Goal: Task Accomplishment & Management: Use online tool/utility

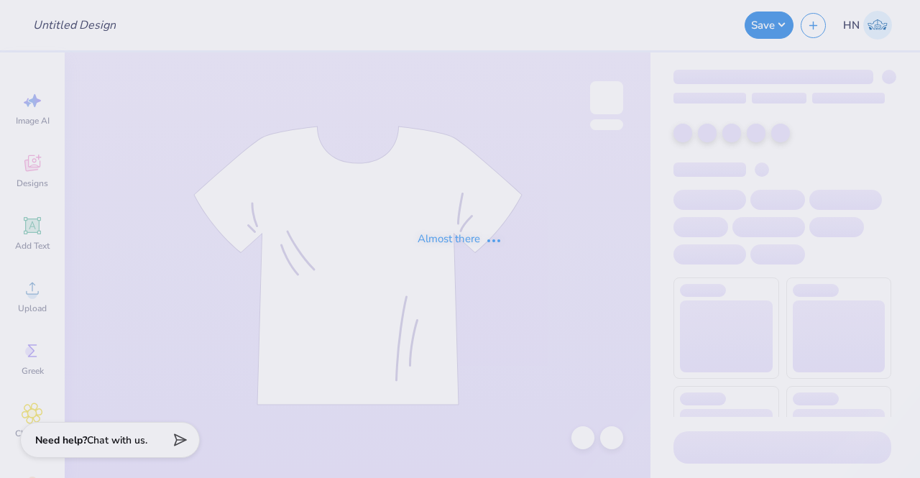
type input "Achievement First"
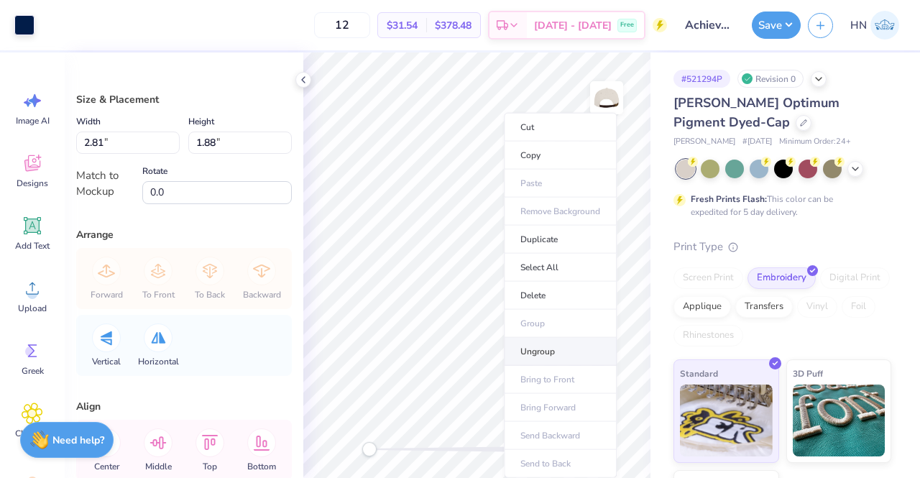
click at [539, 339] on li "Ungroup" at bounding box center [560, 352] width 113 height 28
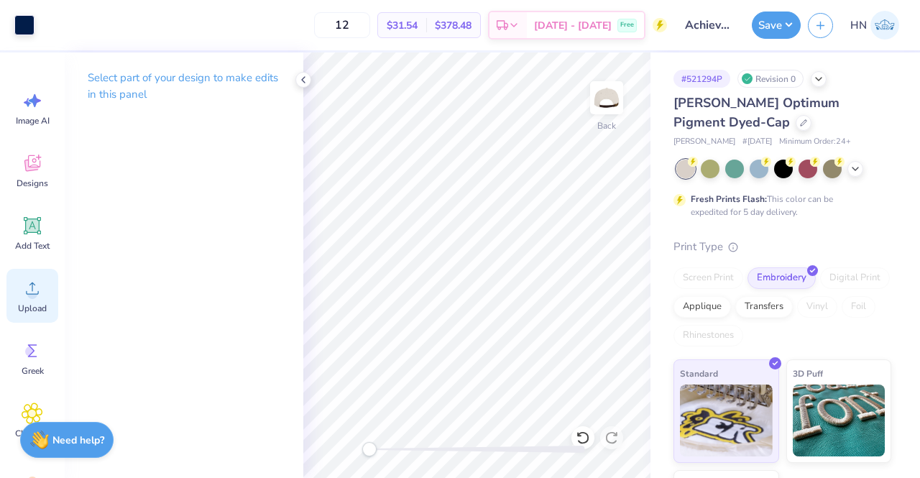
click at [39, 287] on icon at bounding box center [33, 289] width 22 height 22
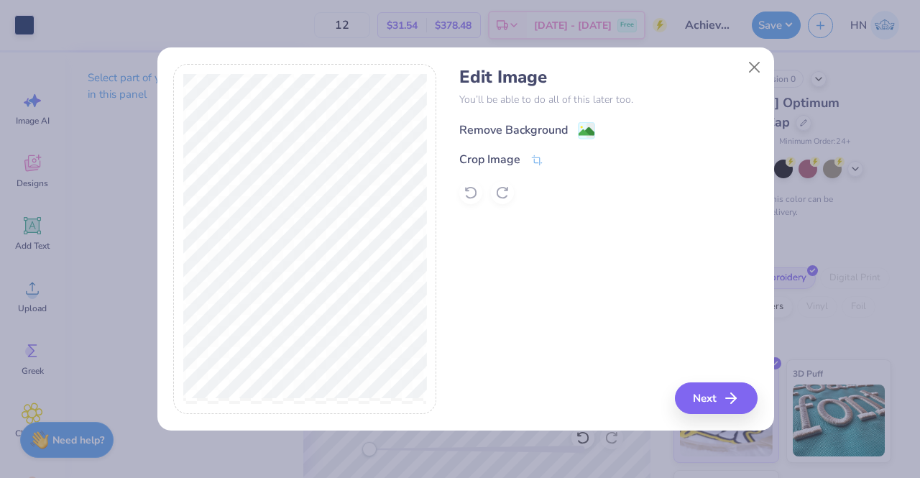
click at [565, 129] on div "Remove Background" at bounding box center [514, 130] width 109 height 17
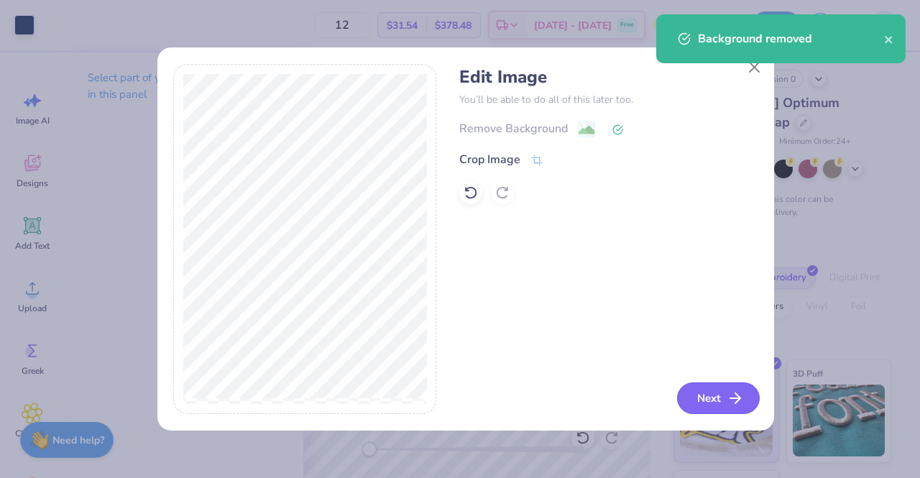
click at [710, 398] on button "Next" at bounding box center [718, 399] width 83 height 32
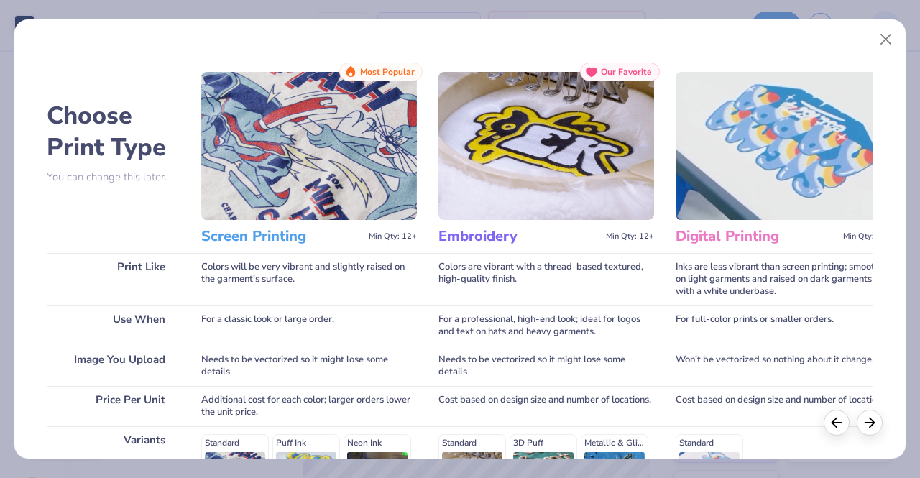
scroll to position [216, 0]
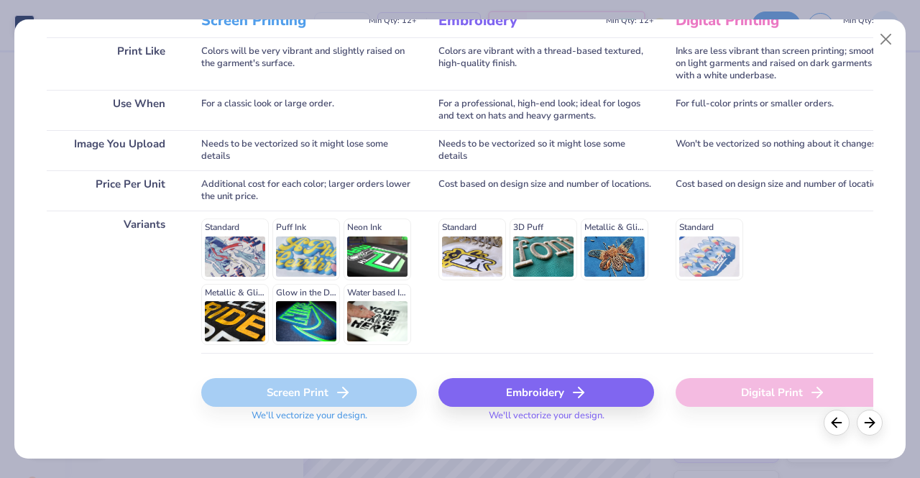
click at [564, 403] on div "Embroidery" at bounding box center [547, 392] width 216 height 29
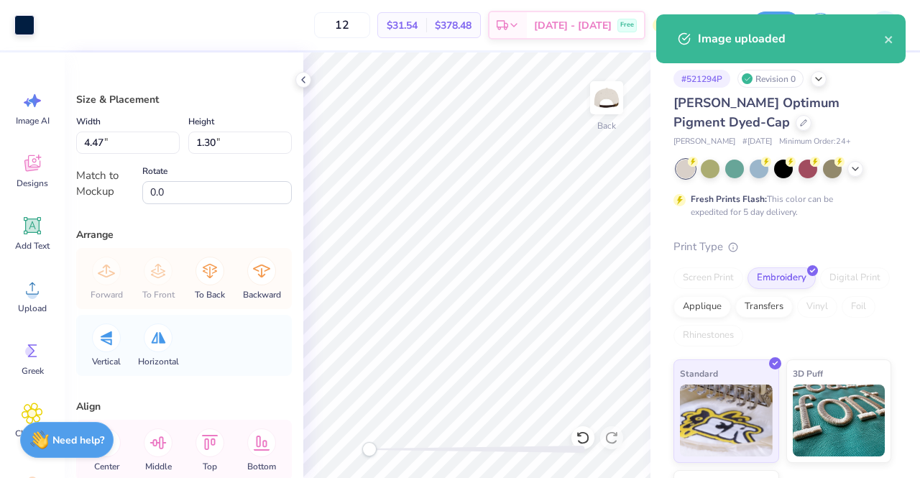
type input "1.46"
type input "0.43"
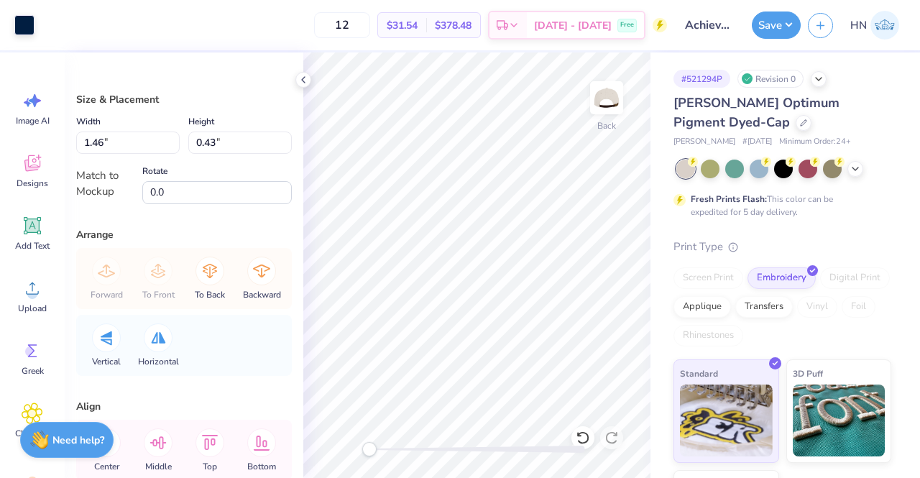
type input "1.04"
type input "0.87"
click at [582, 431] on icon at bounding box center [583, 438] width 14 height 14
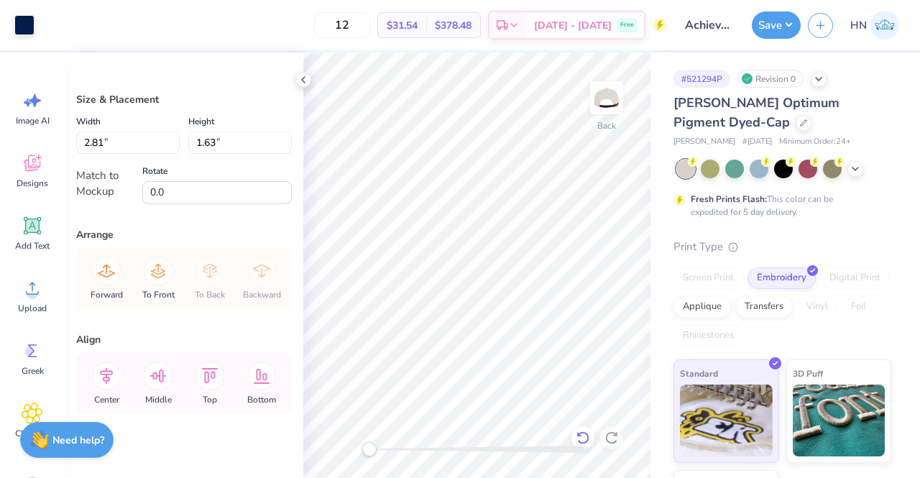
type input "2.01"
type input "1.17"
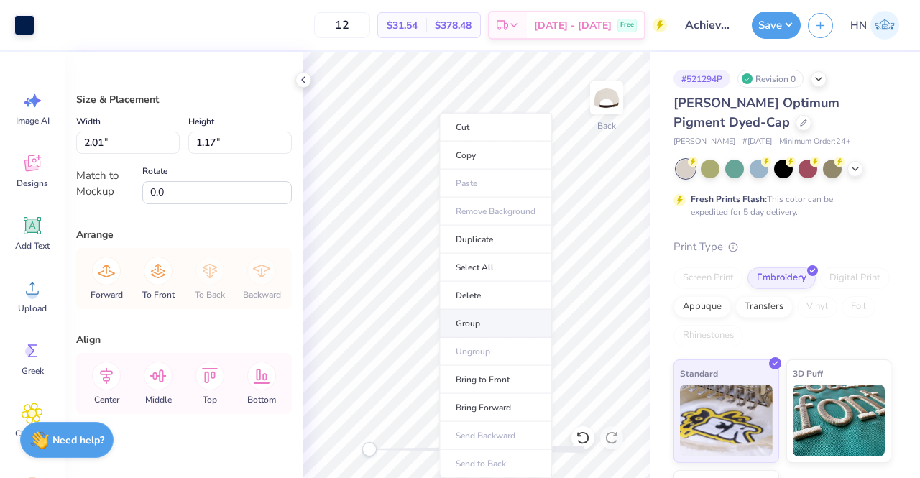
click at [490, 312] on li "Group" at bounding box center [495, 324] width 113 height 28
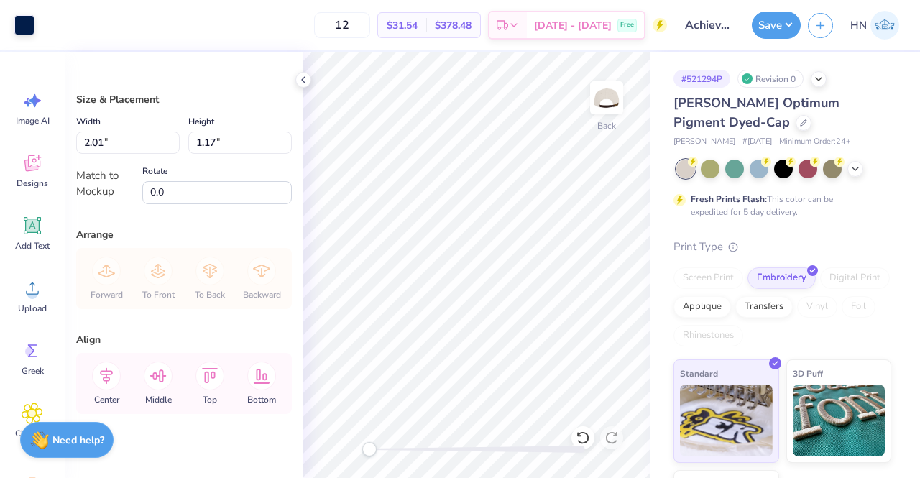
type input "1.46"
type input "0.43"
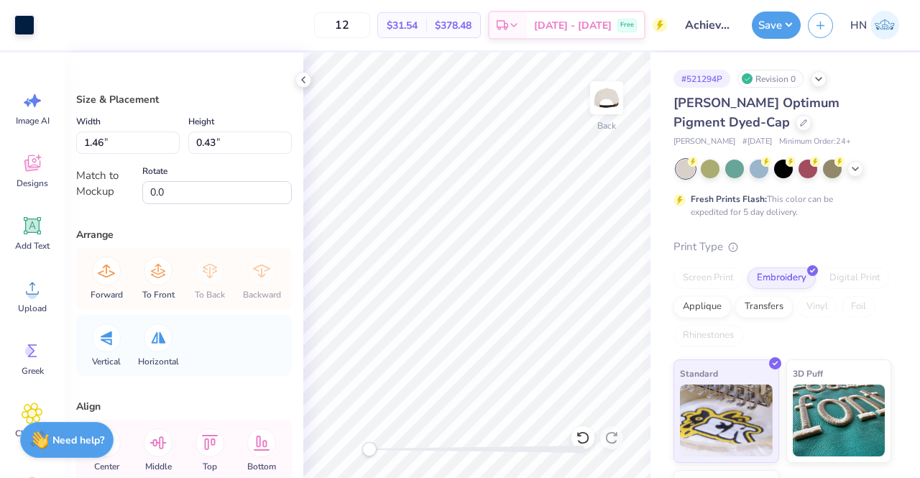
type input "2.04"
type input "0.59"
type input "2.39"
type input "1.38"
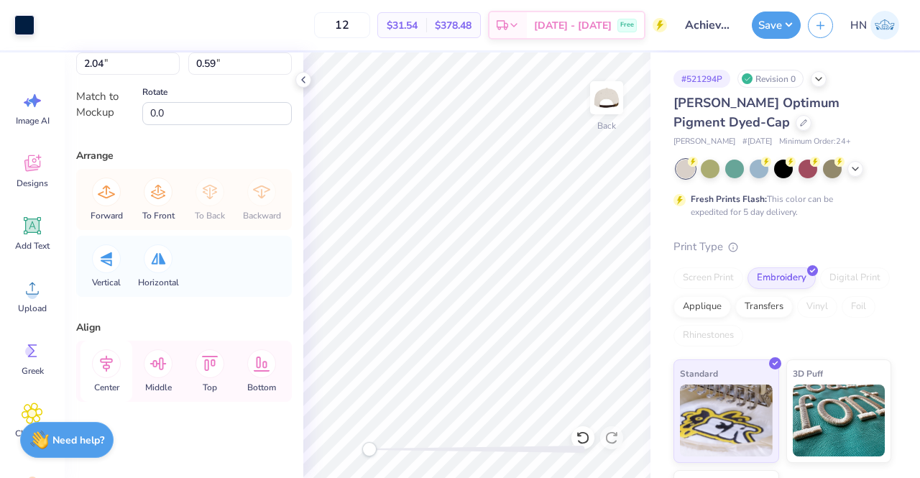
scroll to position [81, 0]
click at [111, 365] on icon at bounding box center [106, 362] width 29 height 29
type input "2.39"
type input "1.38"
click at [102, 357] on icon at bounding box center [106, 363] width 13 height 17
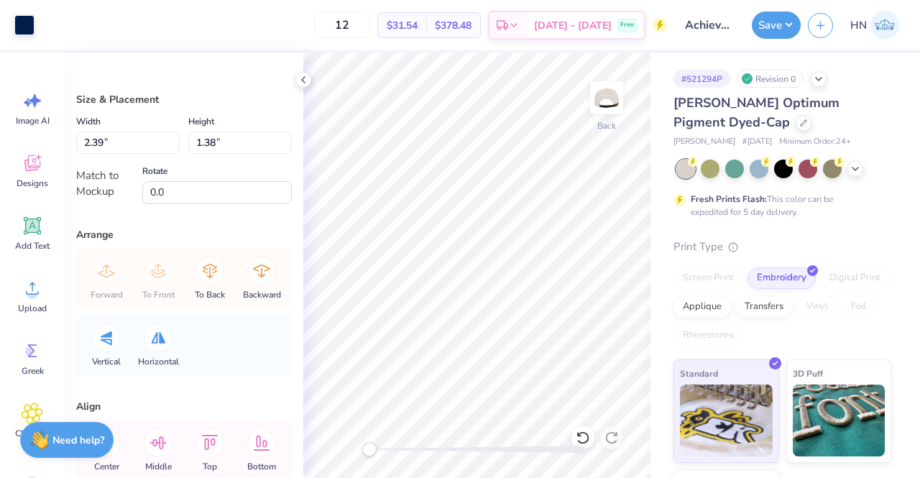
type input "2.34"
type input "1.36"
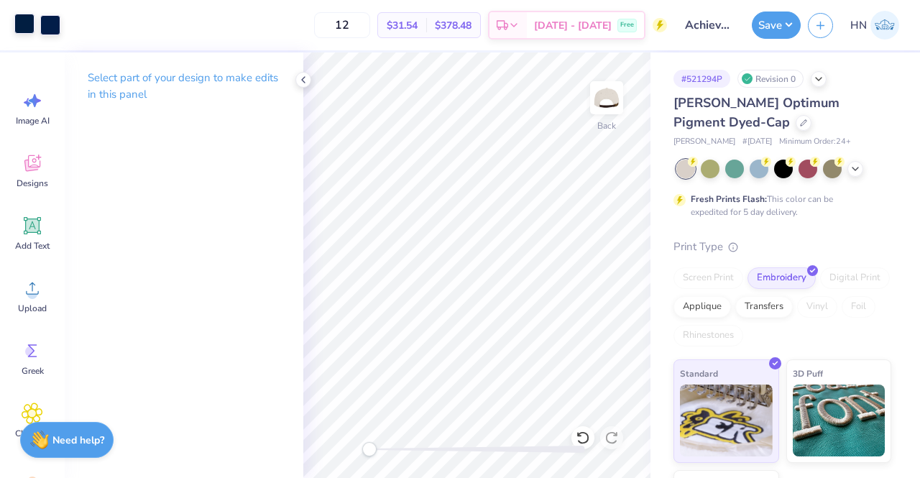
click at [31, 25] on div at bounding box center [24, 24] width 20 height 20
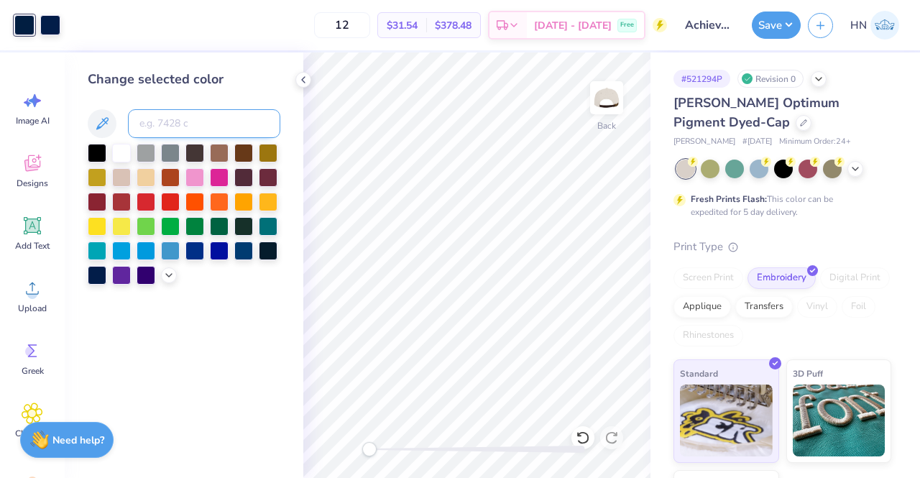
click at [198, 126] on input at bounding box center [204, 123] width 152 height 29
type input "2768"
click at [788, 21] on button "Save" at bounding box center [776, 22] width 49 height 27
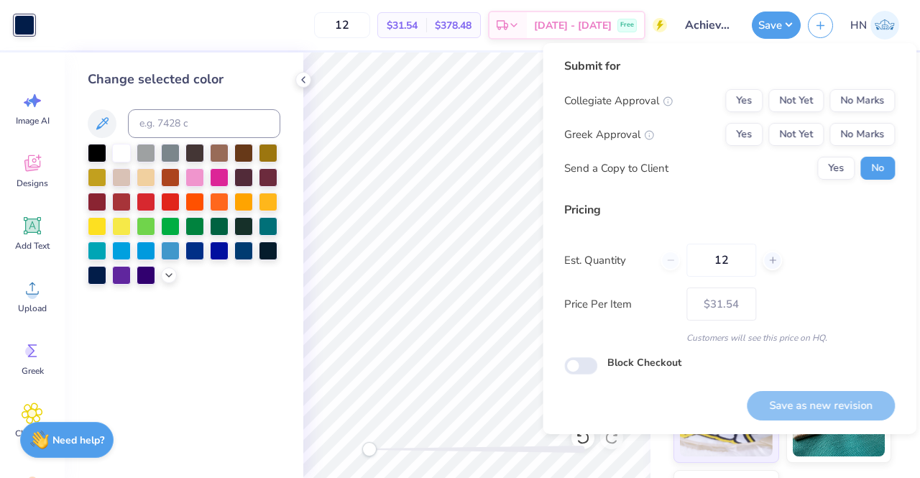
click at [851, 87] on div "Submit for Collegiate Approval Yes Not Yet No Marks Greek Approval Yes Not Yet …" at bounding box center [729, 124] width 331 height 133
click at [851, 119] on div "Collegiate Approval Yes Not Yet No Marks Greek Approval Yes Not Yet No Marks Se…" at bounding box center [729, 134] width 331 height 91
drag, startPoint x: 851, startPoint y: 107, endPoint x: 853, endPoint y: 147, distance: 40.3
click at [853, 111] on button "No Marks" at bounding box center [862, 100] width 65 height 23
click at [853, 147] on div "Collegiate Approval Yes Not Yet No Marks Greek Approval Yes Not Yet No Marks Se…" at bounding box center [729, 134] width 331 height 91
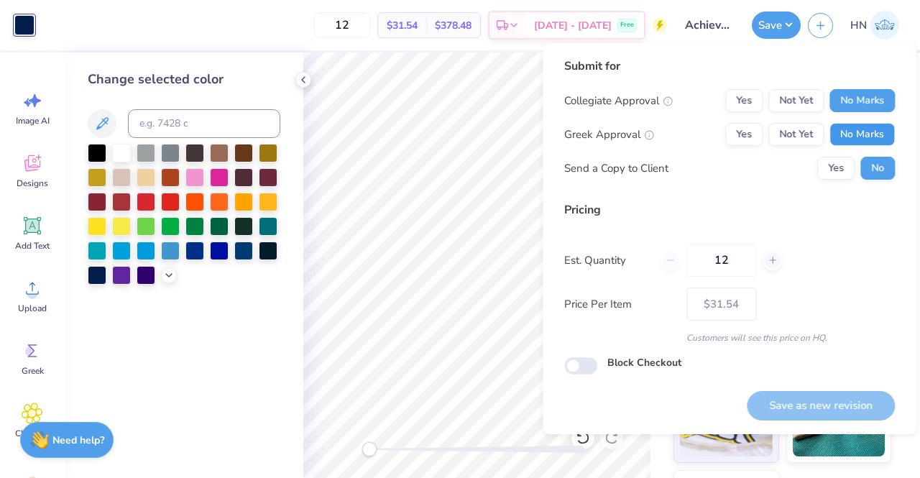
click at [851, 145] on button "No Marks" at bounding box center [862, 134] width 65 height 23
drag, startPoint x: 844, startPoint y: 401, endPoint x: 723, endPoint y: 408, distance: 121.8
click at [843, 401] on button "Save as new revision" at bounding box center [821, 405] width 148 height 29
type input "$31.54"
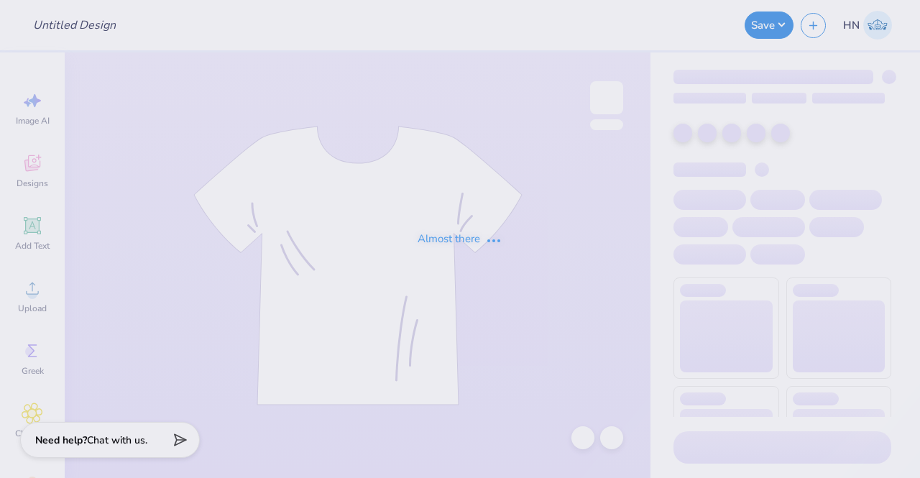
type input "[PERSON_NAME] : [GEOGRAPHIC_DATA]"
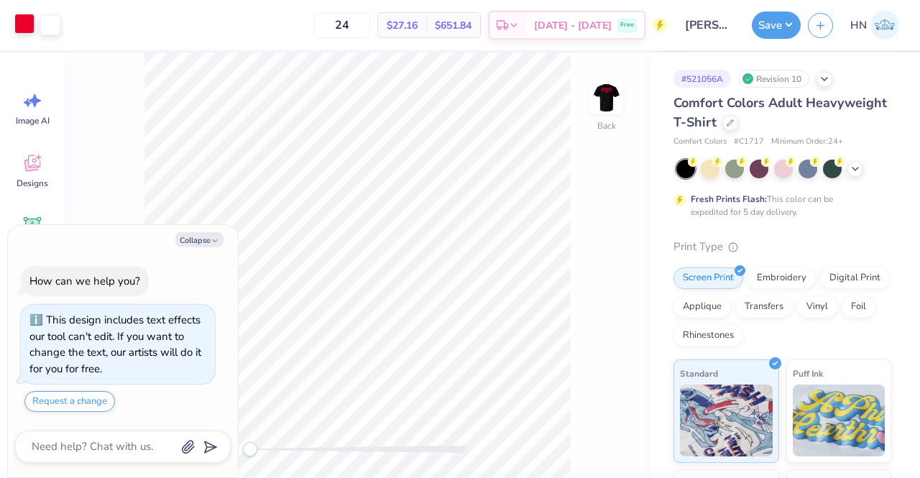
click at [27, 23] on div at bounding box center [24, 24] width 20 height 20
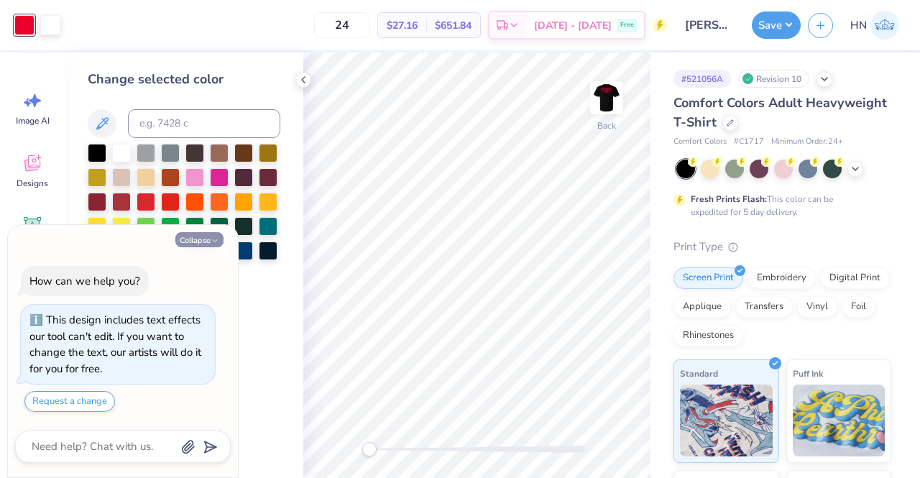
click at [201, 235] on button "Collapse" at bounding box center [199, 239] width 48 height 15
type textarea "x"
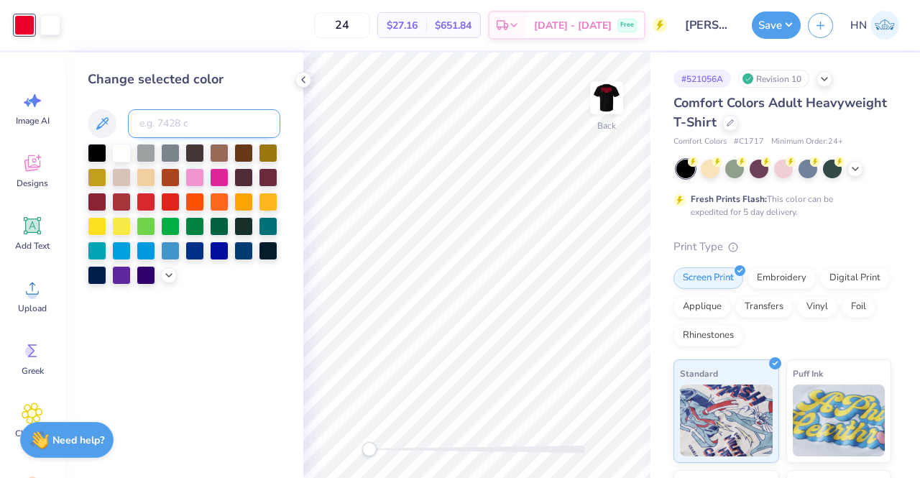
click at [161, 117] on input at bounding box center [204, 123] width 152 height 29
type input "1655"
click at [616, 96] on img at bounding box center [607, 98] width 58 height 58
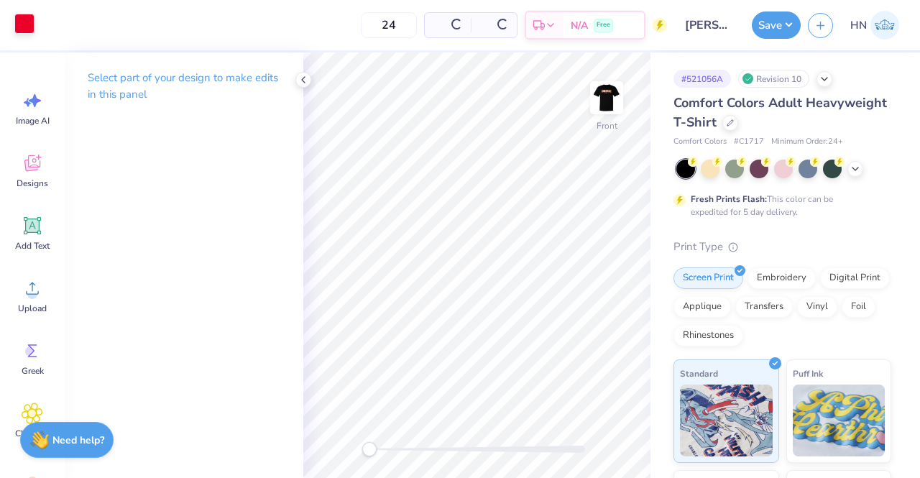
click at [31, 22] on div at bounding box center [24, 24] width 20 height 20
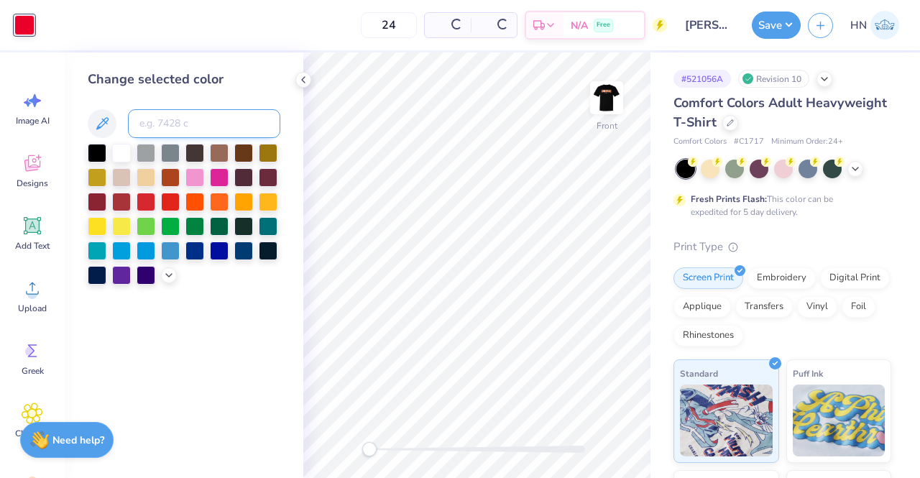
click at [186, 116] on input at bounding box center [204, 123] width 152 height 29
type input "1655"
click at [748, 32] on div "Art colors 24 $27.16 Per Item $651.84 Total Est. Delivery Oct 10 - 13 Free Desi…" at bounding box center [460, 25] width 920 height 50
click at [768, 29] on button "Save" at bounding box center [776, 25] width 49 height 27
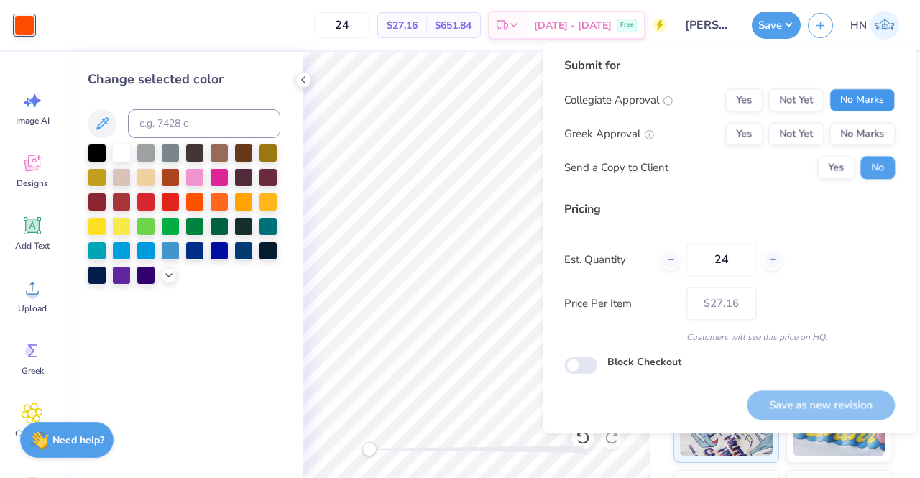
click at [850, 91] on button "No Marks" at bounding box center [862, 99] width 65 height 23
click at [850, 124] on button "No Marks" at bounding box center [862, 133] width 65 height 23
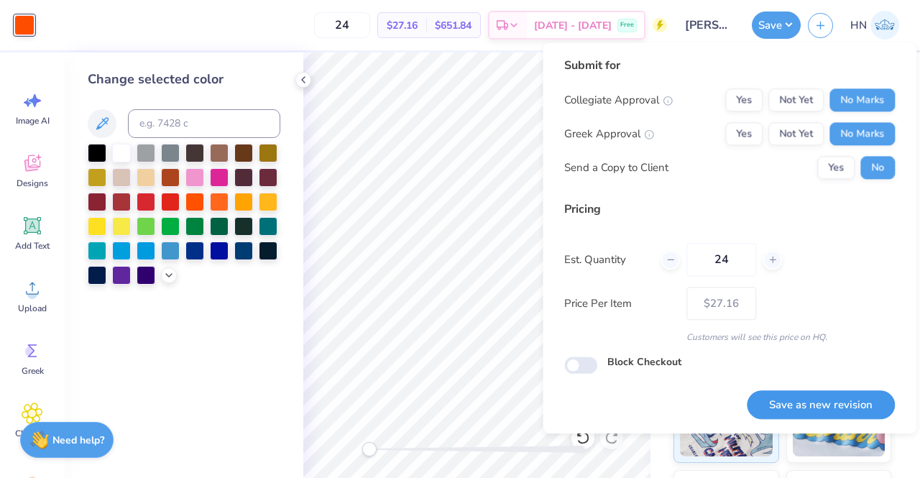
drag, startPoint x: 801, startPoint y: 390, endPoint x: 784, endPoint y: 394, distance: 17.6
click at [802, 391] on button "Save as new revision" at bounding box center [821, 404] width 148 height 29
type input "$27.16"
